Goal: Navigation & Orientation: Find specific page/section

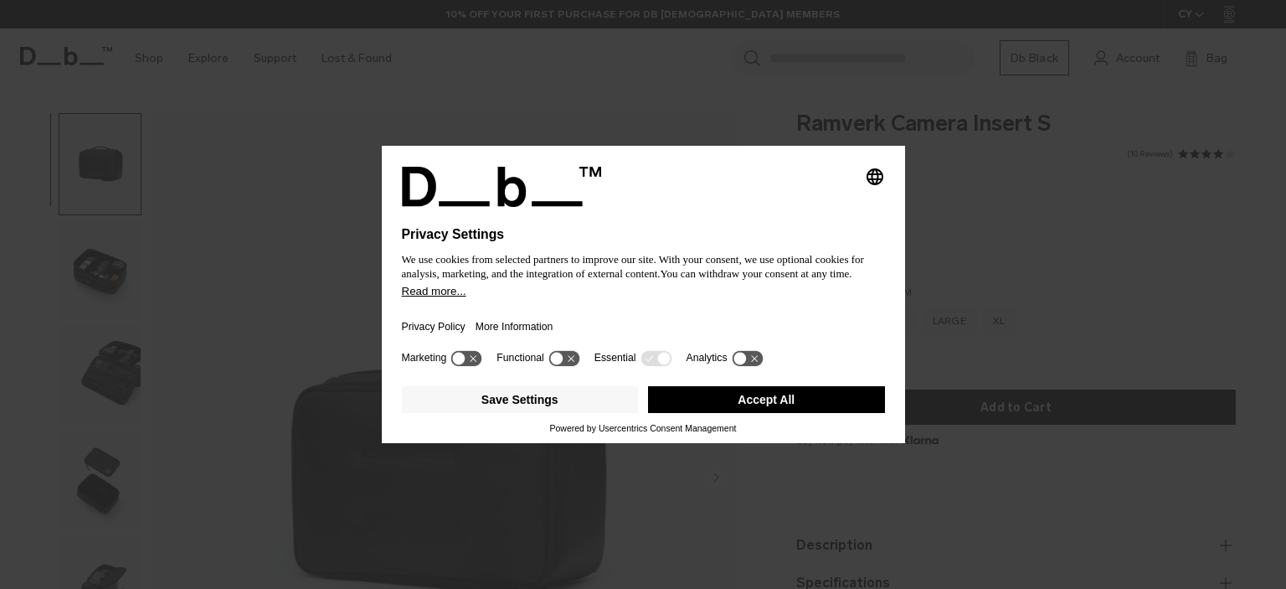
click at [692, 404] on button "Accept All" at bounding box center [766, 399] width 237 height 27
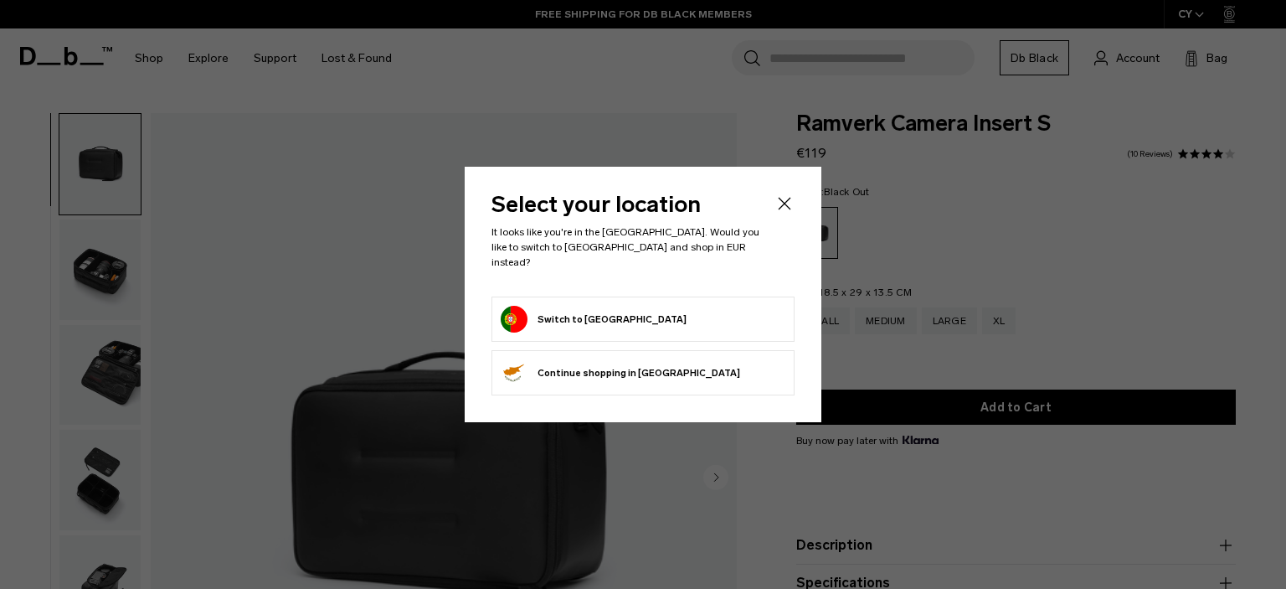
click at [579, 314] on button "Switch to Portugal" at bounding box center [594, 319] width 186 height 27
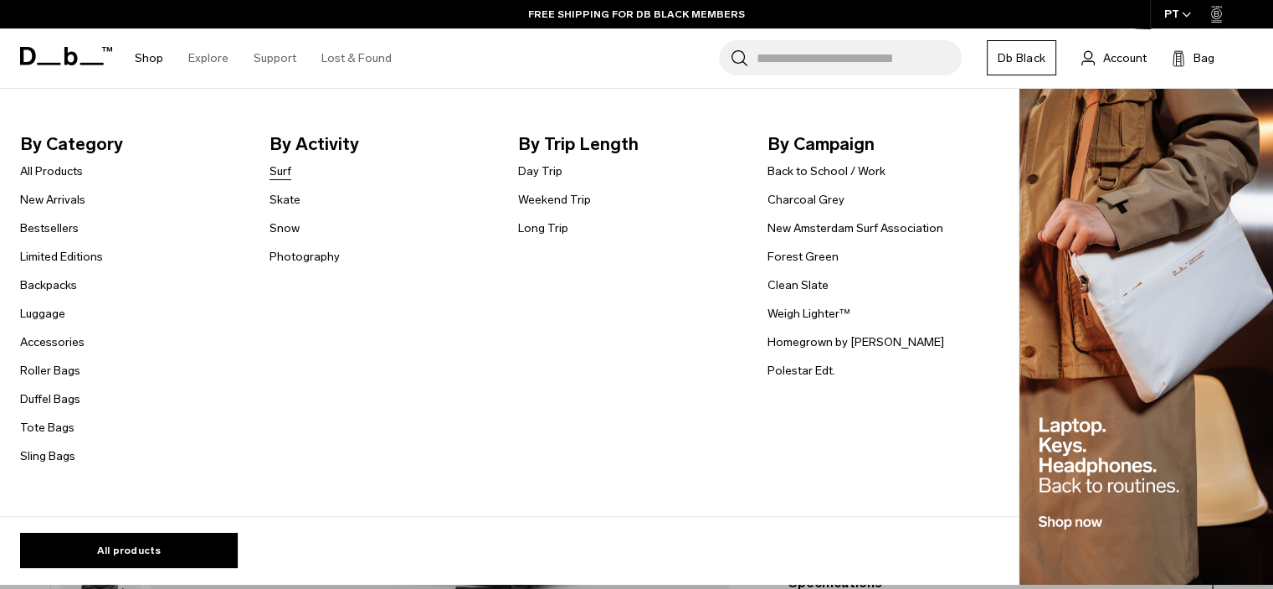
click at [275, 170] on link "Surf" at bounding box center [281, 171] width 22 height 18
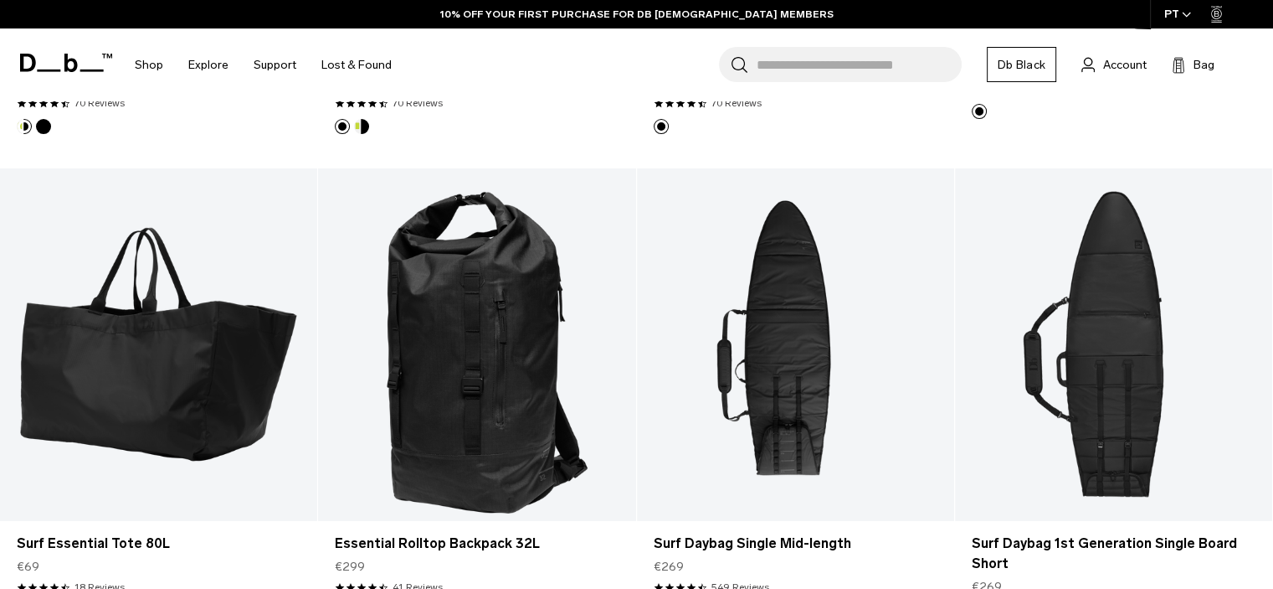
scroll to position [786, 0]
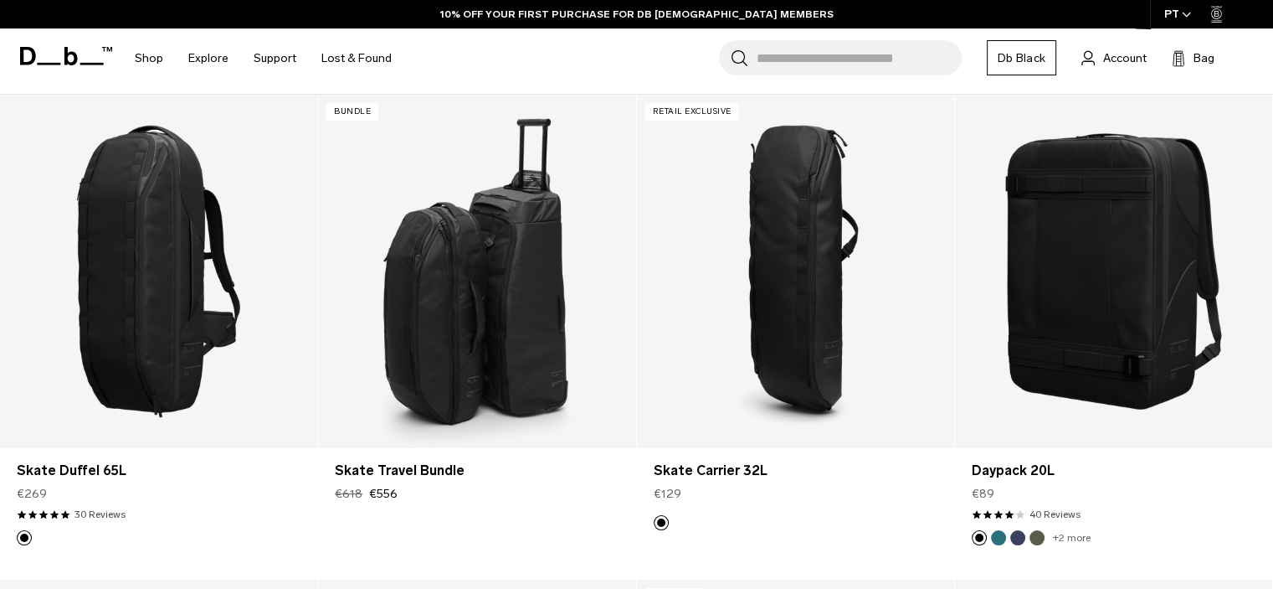
scroll to position [326, 0]
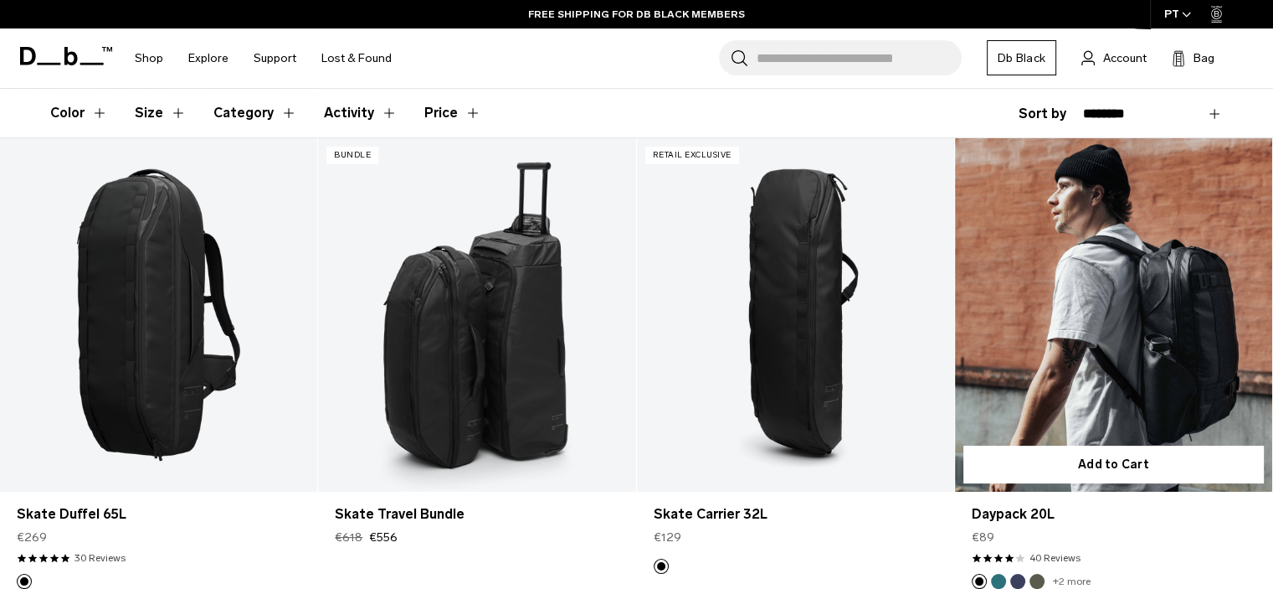
scroll to position [288, 0]
